Goal: Task Accomplishment & Management: Complete application form

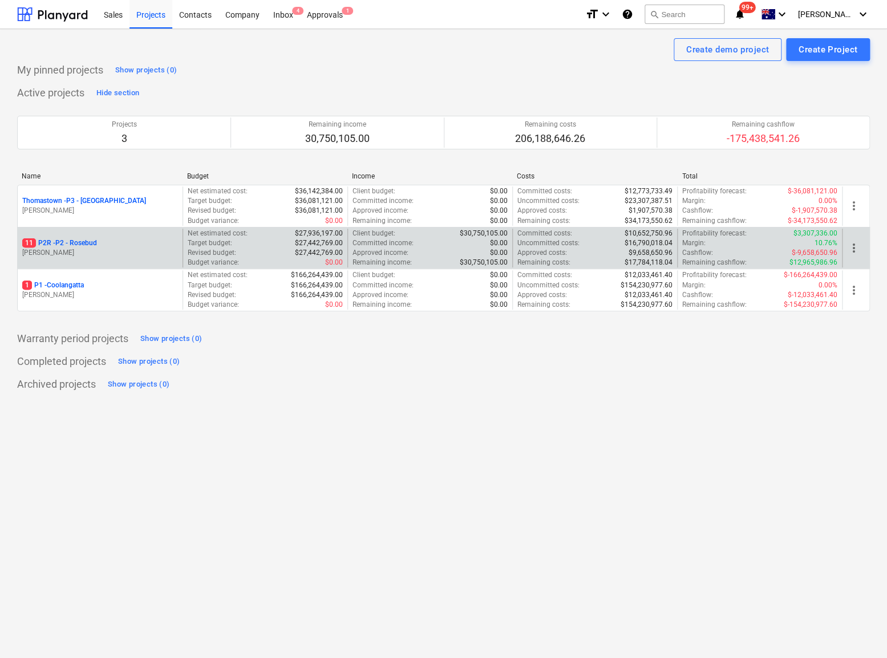
click at [84, 243] on p "11 P2R - P2 - Rosebud" at bounding box center [59, 243] width 75 height 10
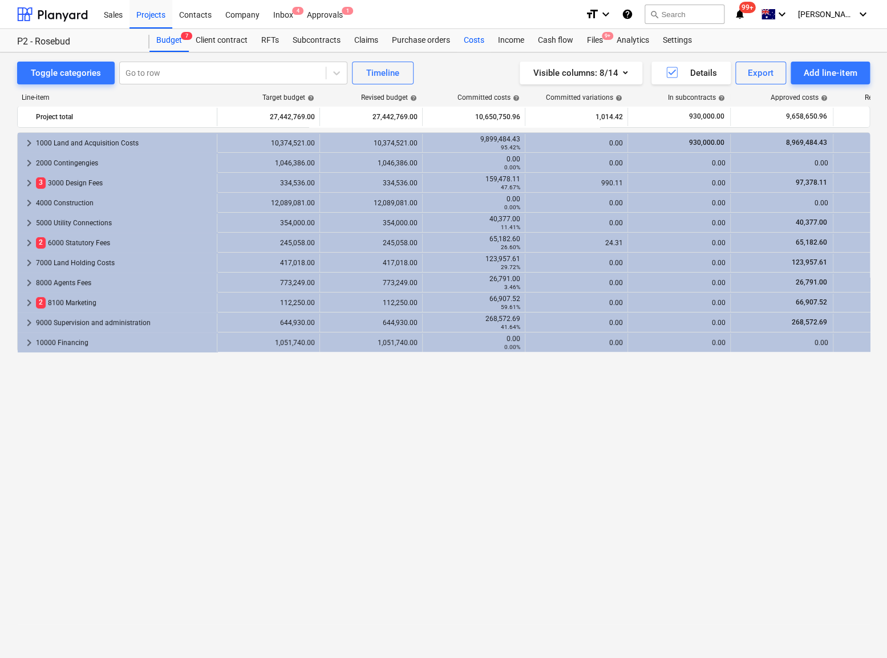
click at [470, 43] on div "Costs" at bounding box center [474, 40] width 34 height 23
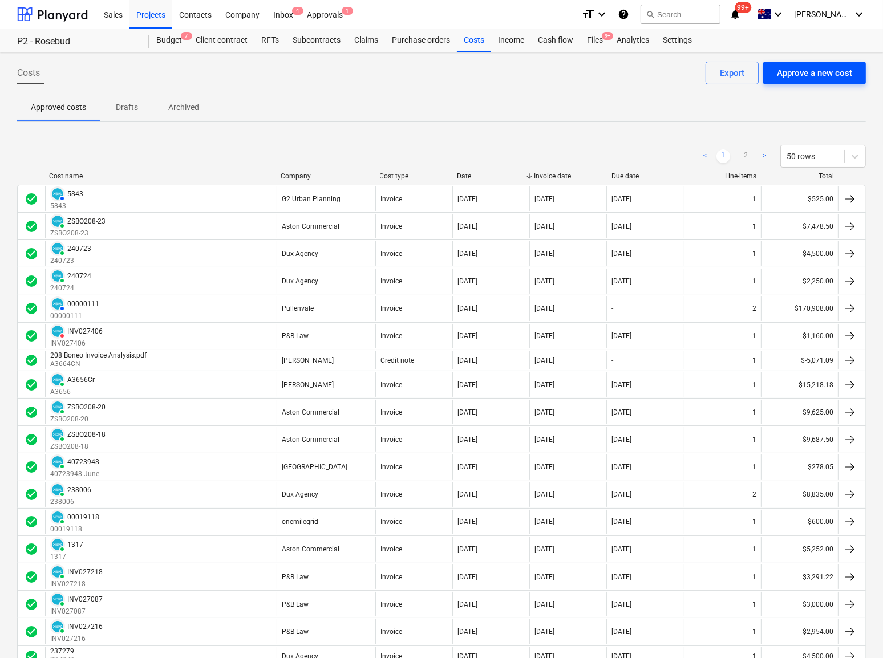
click at [815, 74] on div "Approve a new cost" at bounding box center [814, 73] width 75 height 15
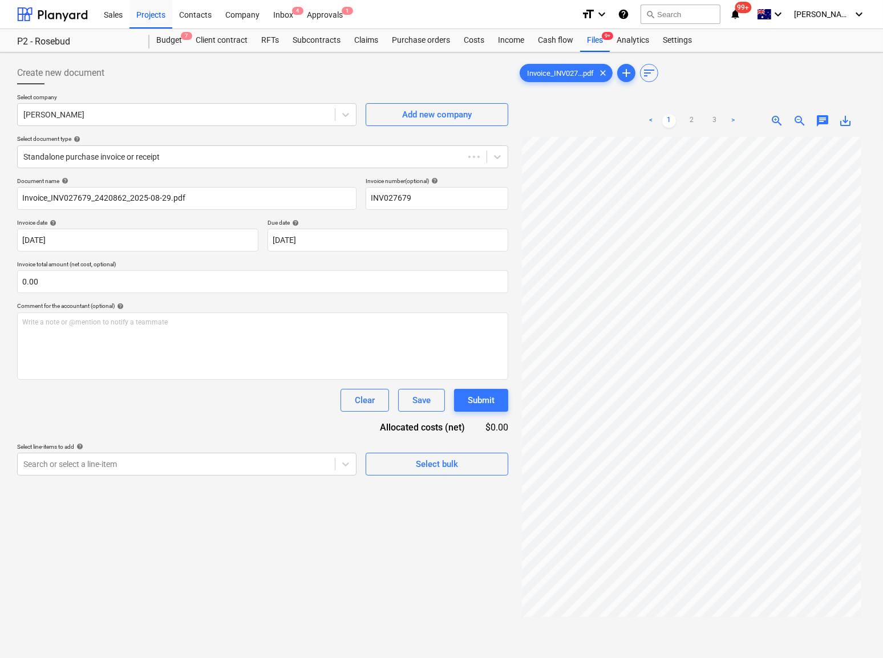
type input "INV027679"
type input "[DATE]"
click at [79, 460] on div at bounding box center [176, 464] width 306 height 11
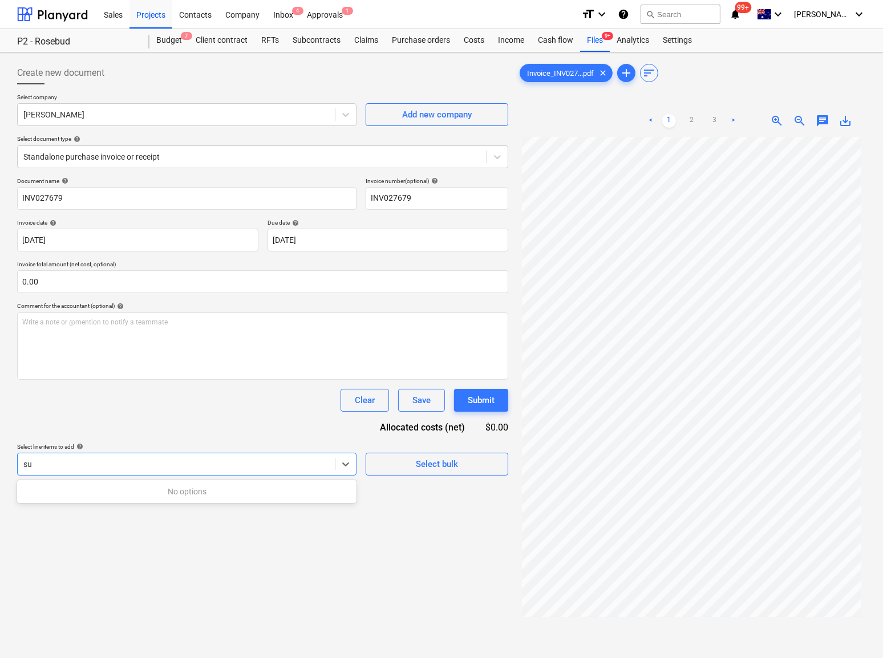
type input "s"
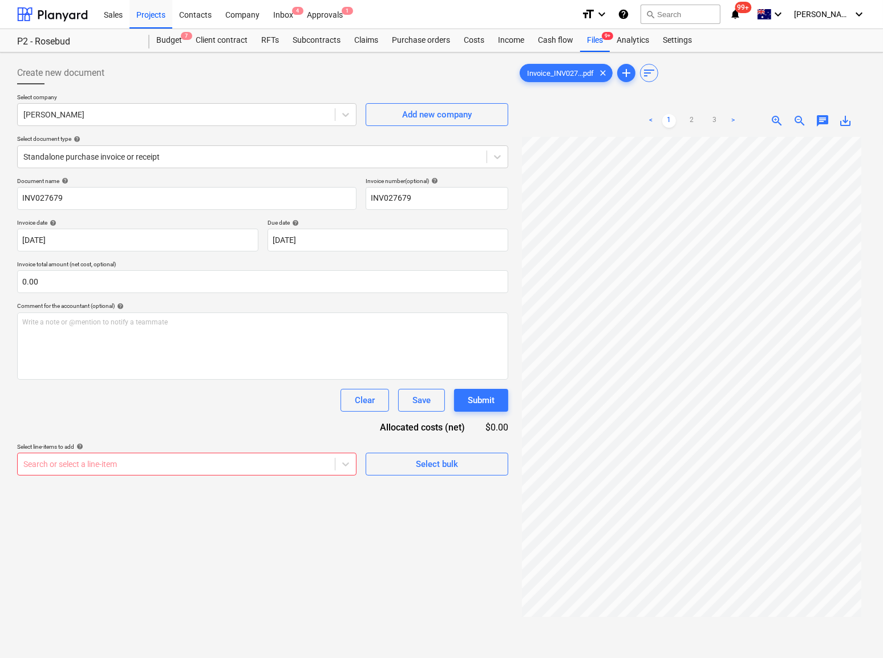
click at [107, 462] on div at bounding box center [176, 464] width 306 height 11
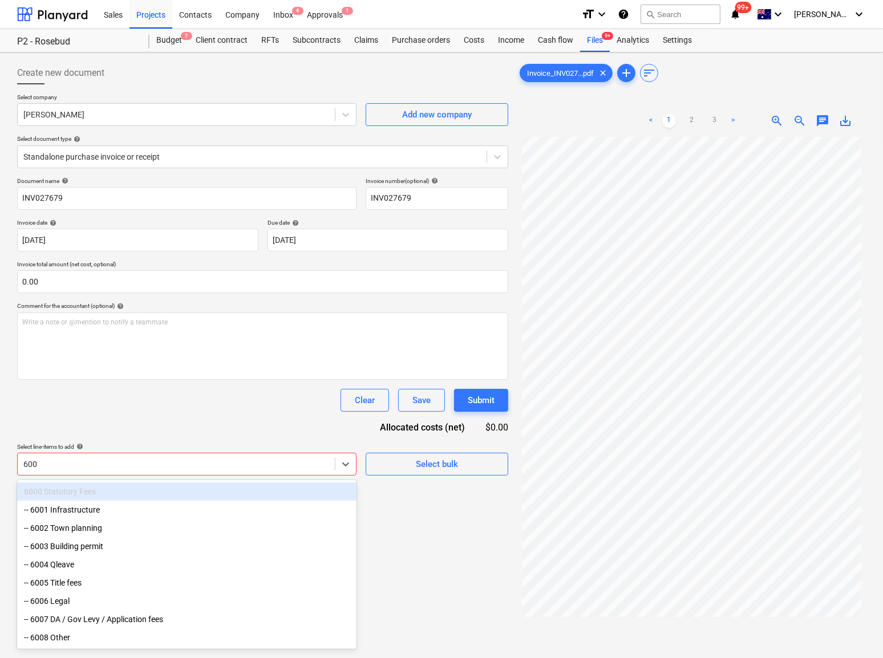
type input "6006"
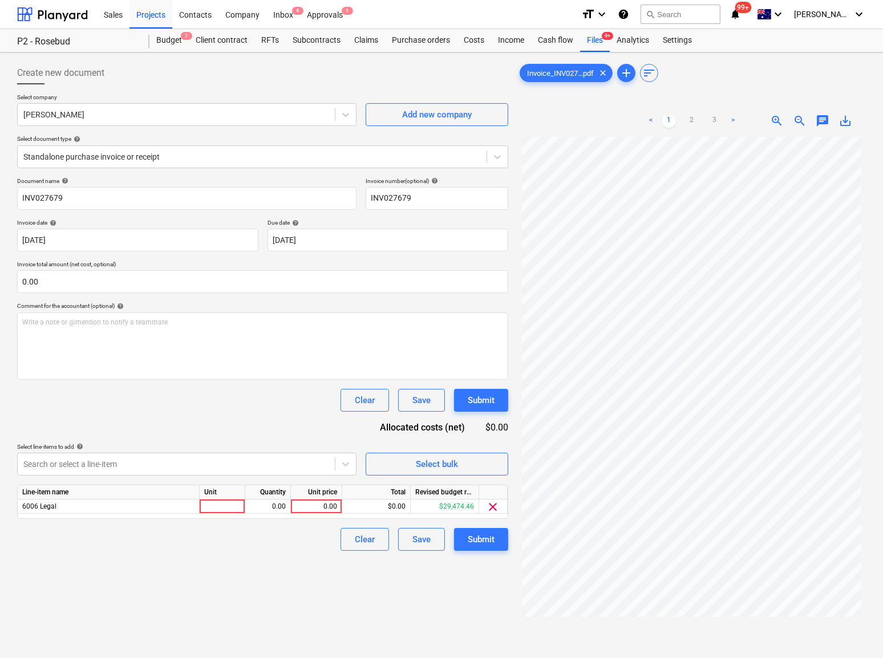
click at [131, 399] on div "Clear Save Submit" at bounding box center [262, 400] width 491 height 23
click at [211, 510] on div at bounding box center [223, 507] width 46 height 14
type input "Qty"
type input "4000"
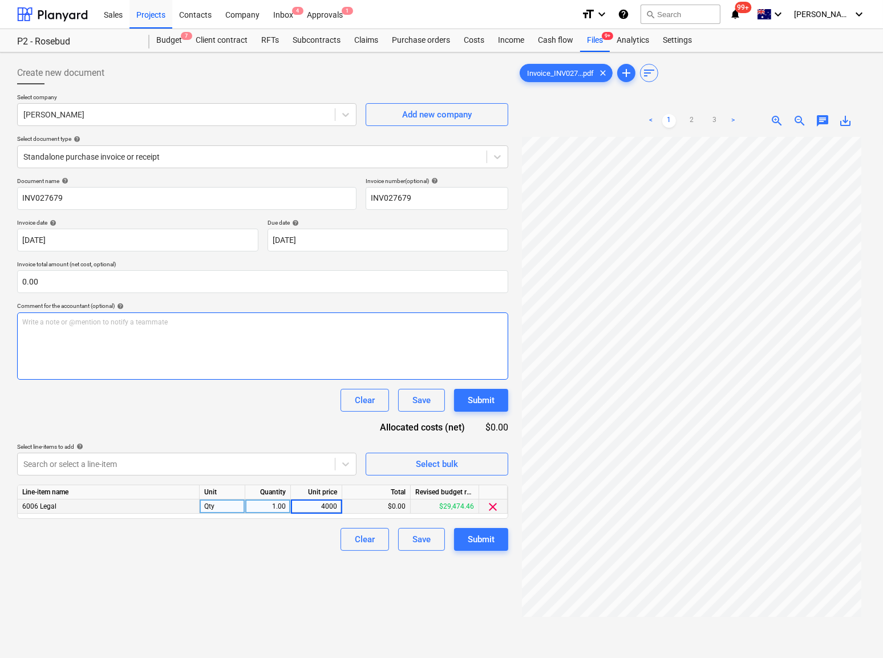
click at [127, 327] on div "Write a note or @mention to notify a teammate [PERSON_NAME]" at bounding box center [262, 346] width 491 height 67
type input "S"
type input "4000"
click at [83, 325] on p "Write a note or @mention to notify a teammate [PERSON_NAME]" at bounding box center [262, 323] width 481 height 10
click at [45, 325] on p "Write a note or @mention to notify a teammate [PERSON_NAME]" at bounding box center [262, 323] width 481 height 10
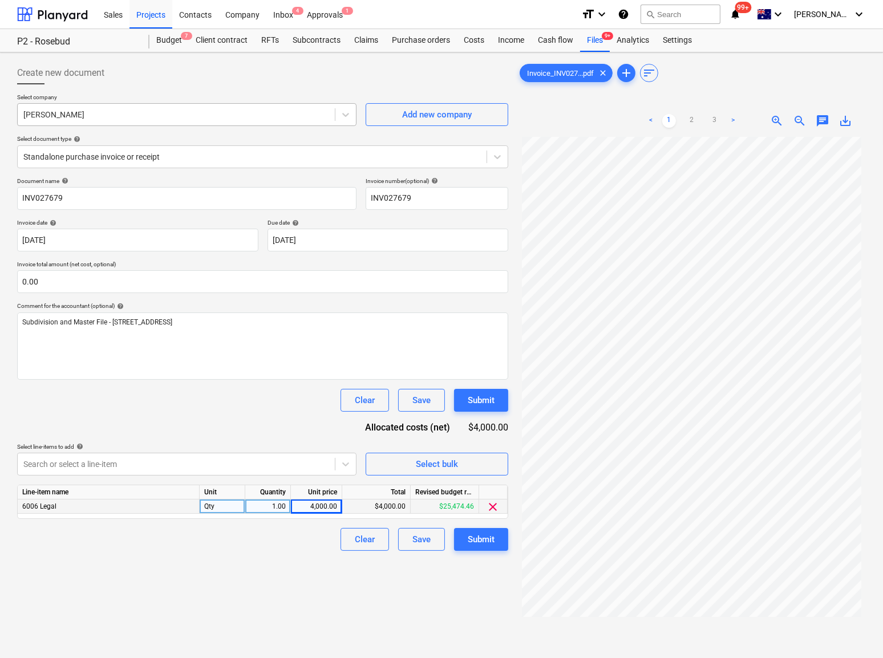
click at [122, 108] on div "[PERSON_NAME]" at bounding box center [176, 115] width 317 height 16
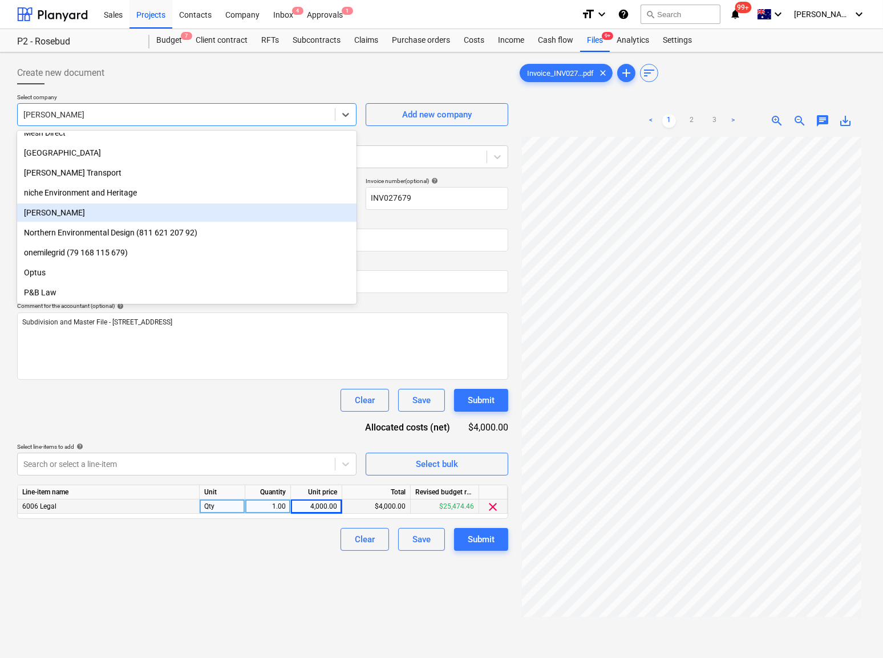
scroll to position [771, 0]
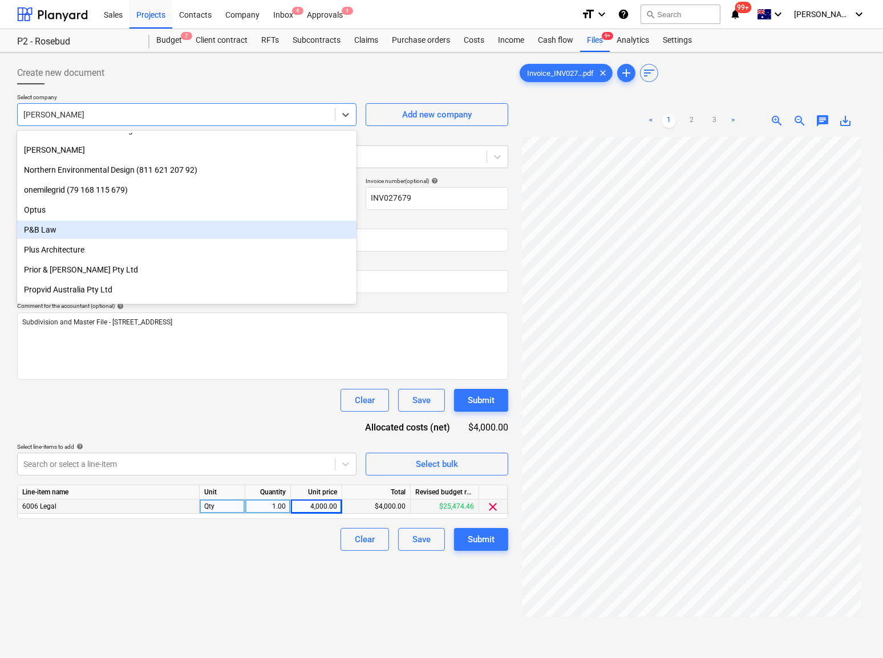
click at [104, 234] on div "P&B Law" at bounding box center [186, 230] width 339 height 18
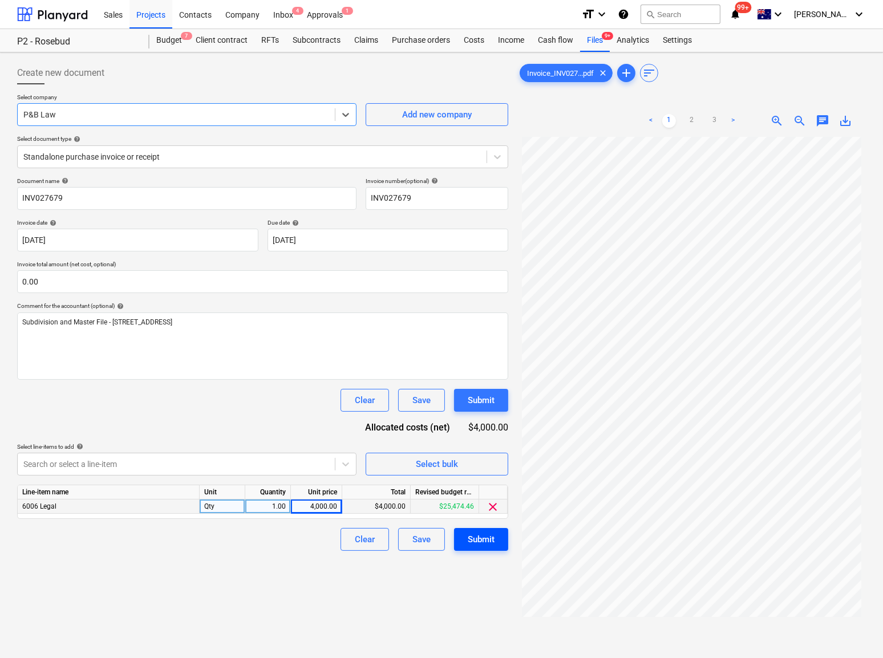
click at [469, 540] on div "Submit" at bounding box center [481, 539] width 27 height 15
